Goal: Information Seeking & Learning: Learn about a topic

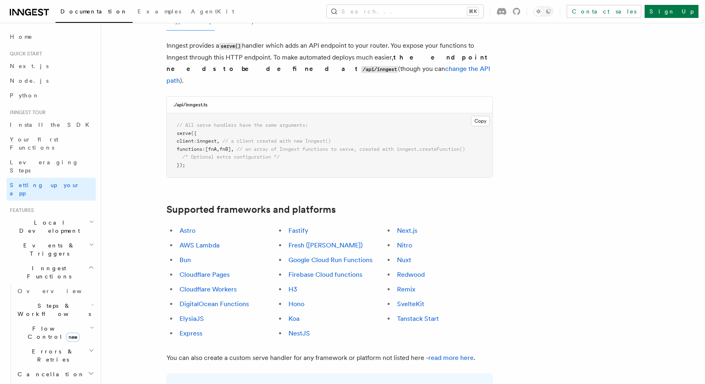
scroll to position [336, 0]
click at [333, 255] on link "Google Cloud Run Functions" at bounding box center [330, 259] width 84 height 8
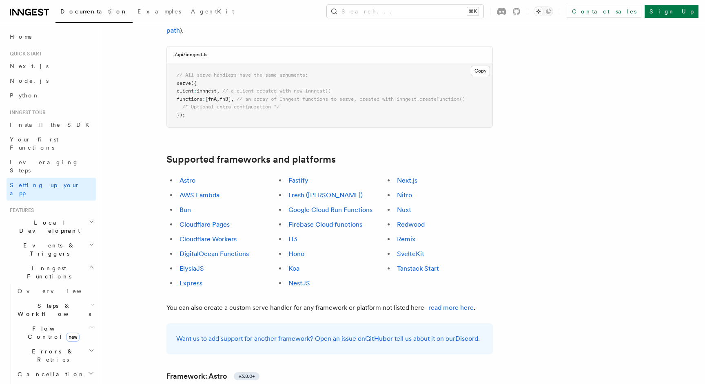
scroll to position [388, 0]
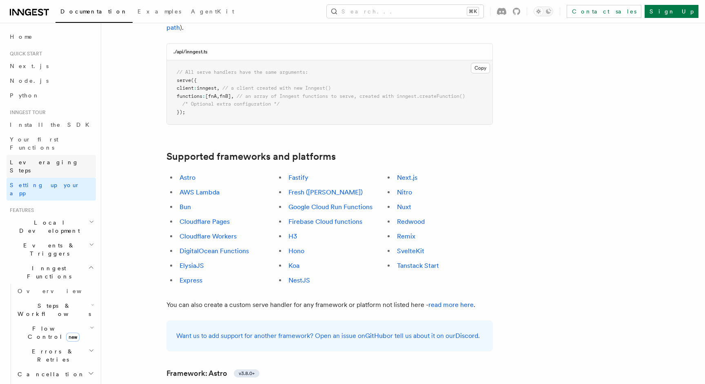
click at [72, 160] on link "Leveraging Steps" at bounding box center [51, 166] width 89 height 23
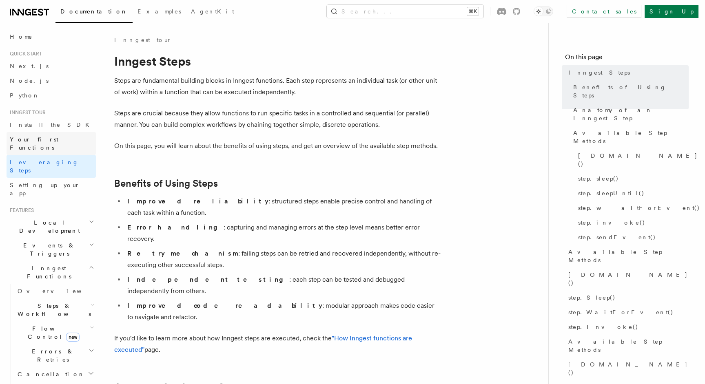
click at [83, 142] on link "Your first Functions" at bounding box center [51, 143] width 89 height 23
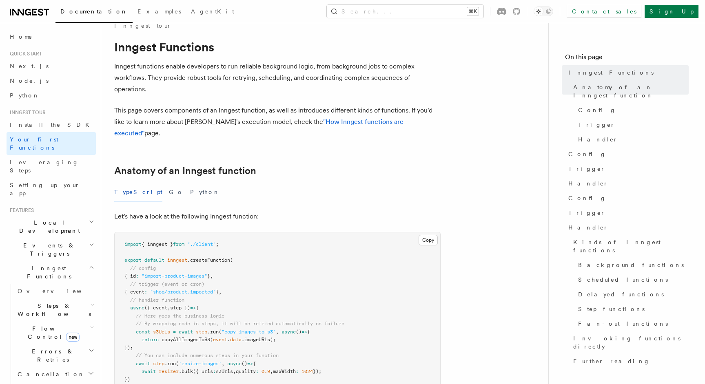
scroll to position [22, 0]
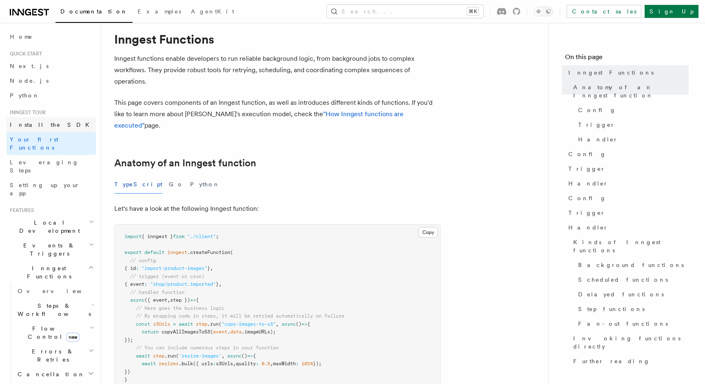
click at [52, 123] on link "Install the SDK" at bounding box center [51, 124] width 89 height 15
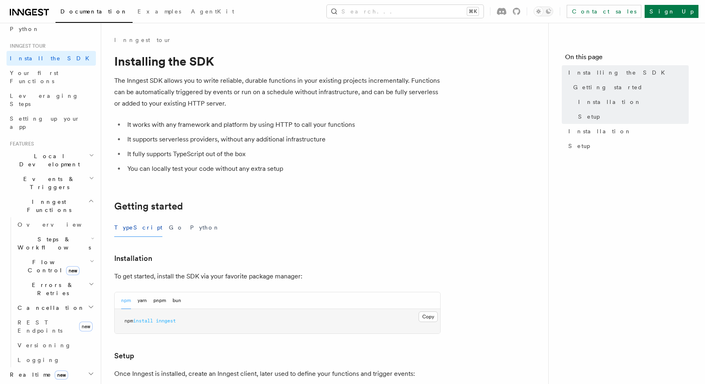
scroll to position [69, 0]
click at [54, 150] on span "Local Development" at bounding box center [48, 158] width 82 height 16
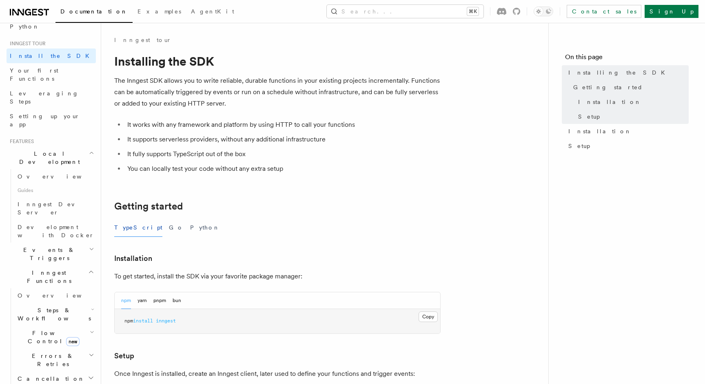
click at [54, 150] on span "Local Development" at bounding box center [48, 158] width 82 height 16
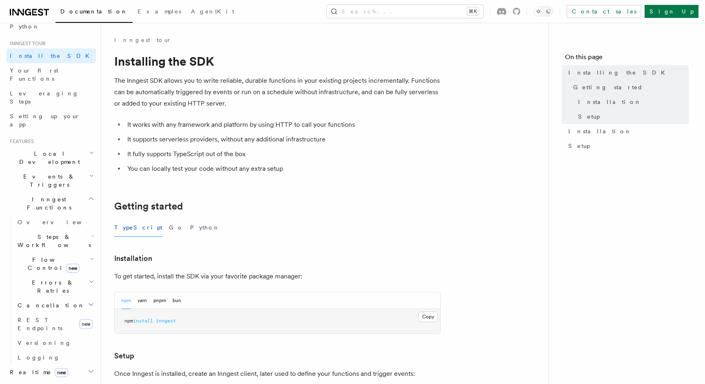
click at [62, 169] on h2 "Events & Triggers" at bounding box center [51, 180] width 89 height 23
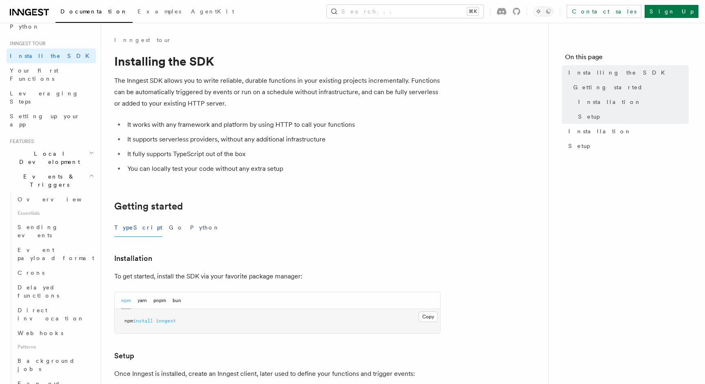
click at [62, 169] on h2 "Events & Triggers" at bounding box center [51, 180] width 89 height 23
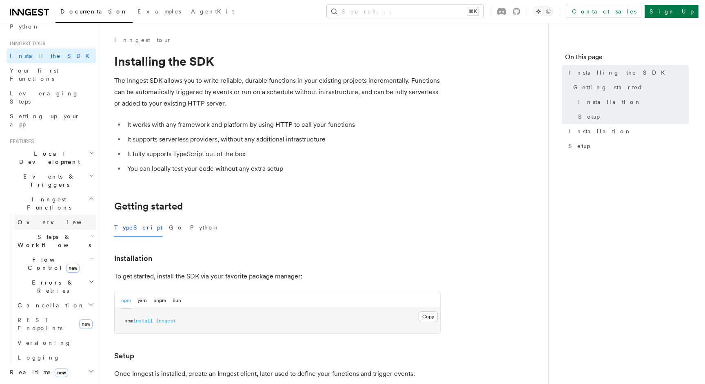
click at [80, 215] on link "Overview" at bounding box center [55, 222] width 82 height 15
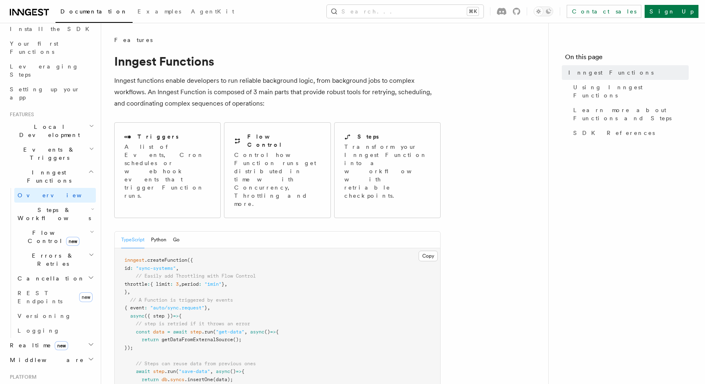
scroll to position [98, 0]
